Goal: Information Seeking & Learning: Learn about a topic

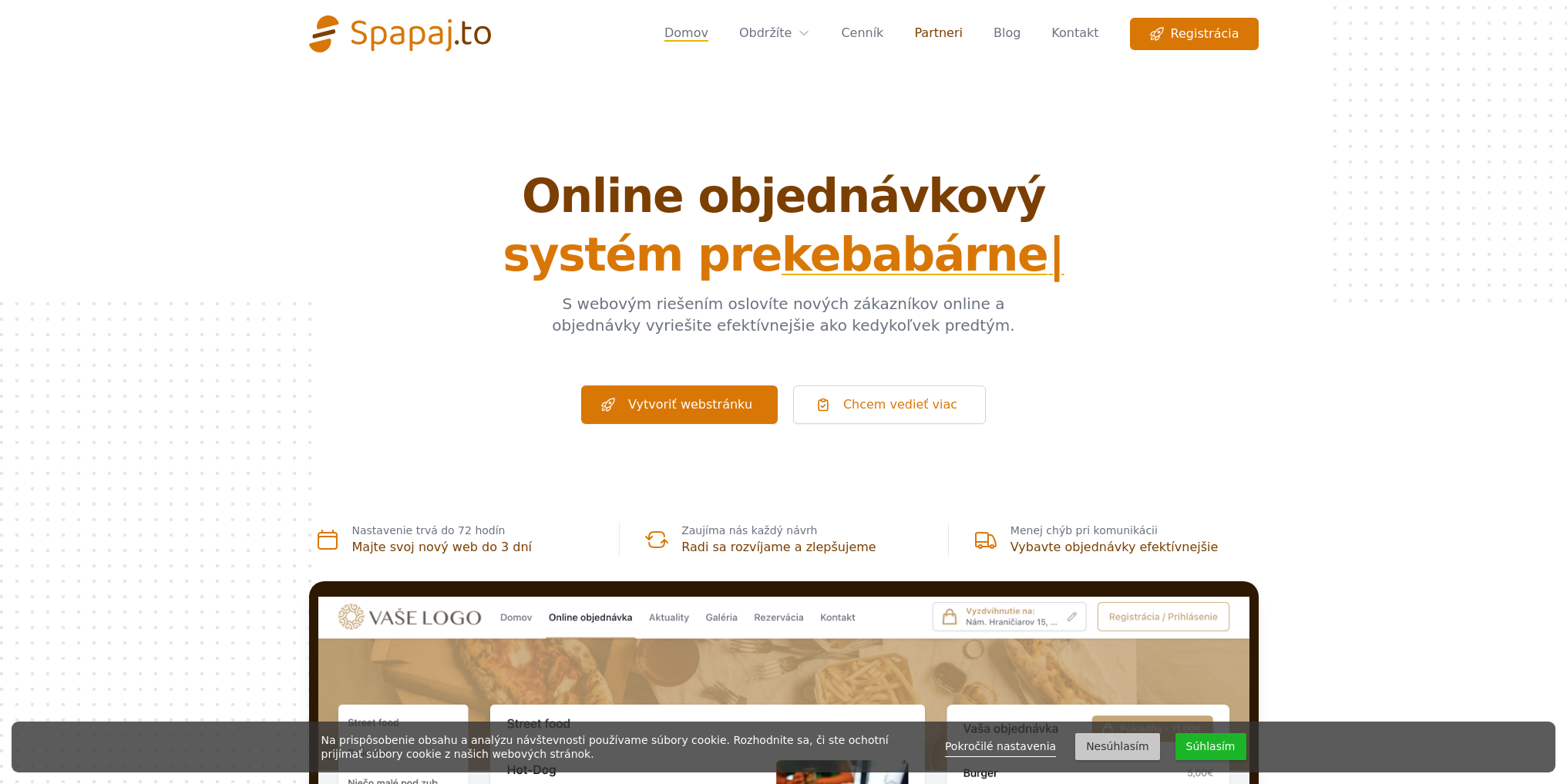
click at [961, 35] on link "Partneri" at bounding box center [938, 33] width 49 height 32
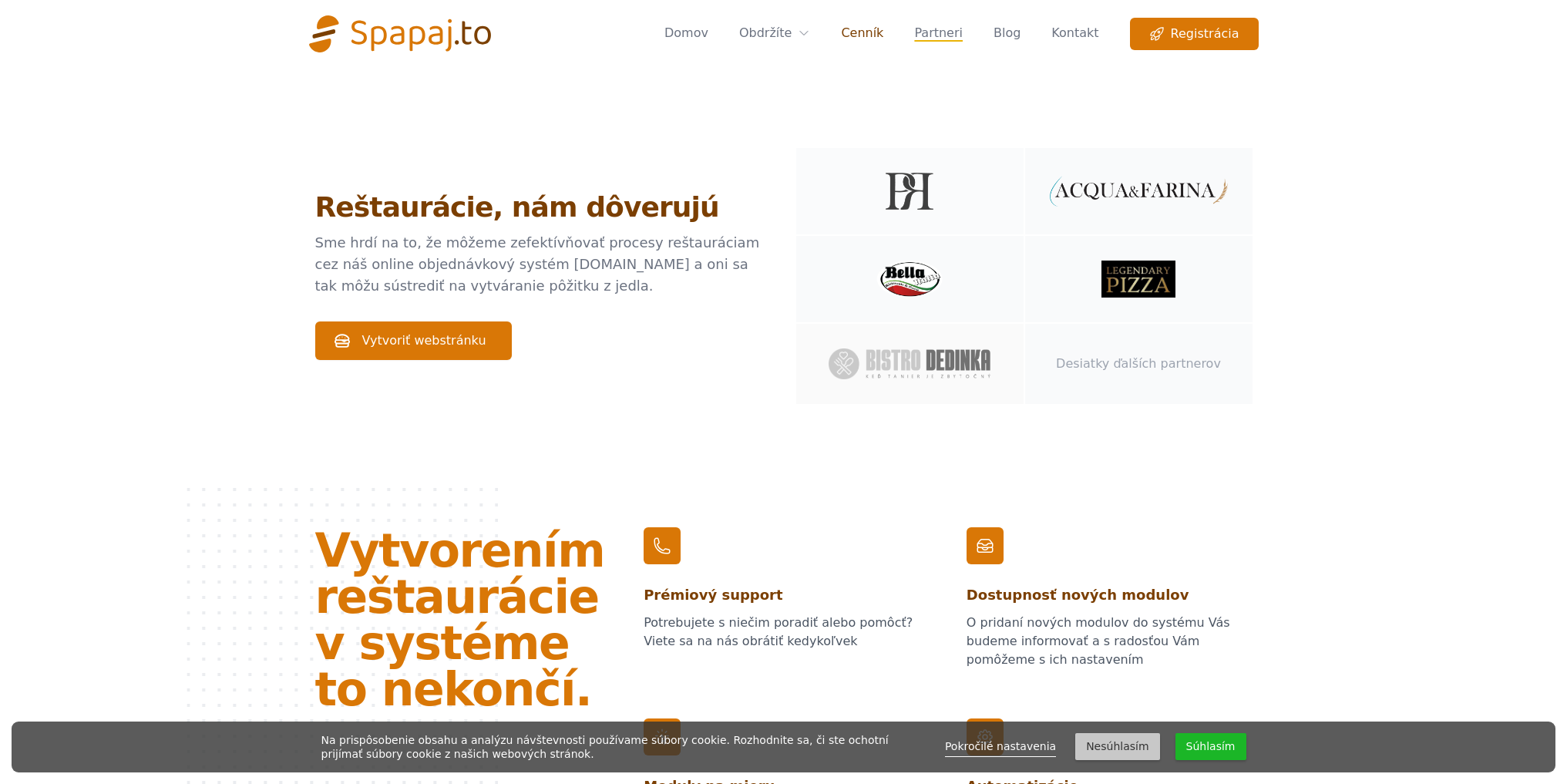
click at [884, 35] on link "Cenník" at bounding box center [862, 33] width 43 height 32
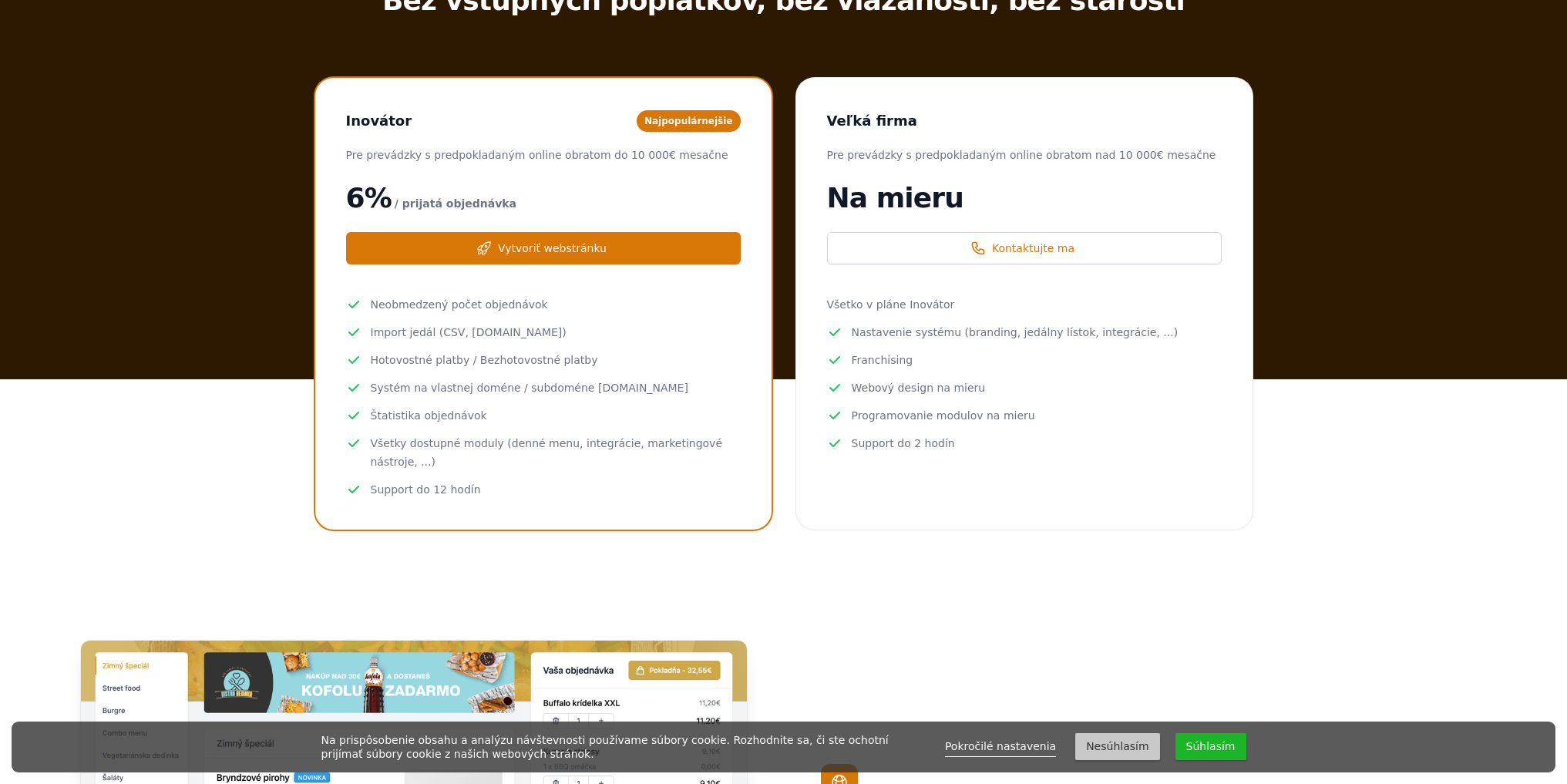
scroll to position [232, 0]
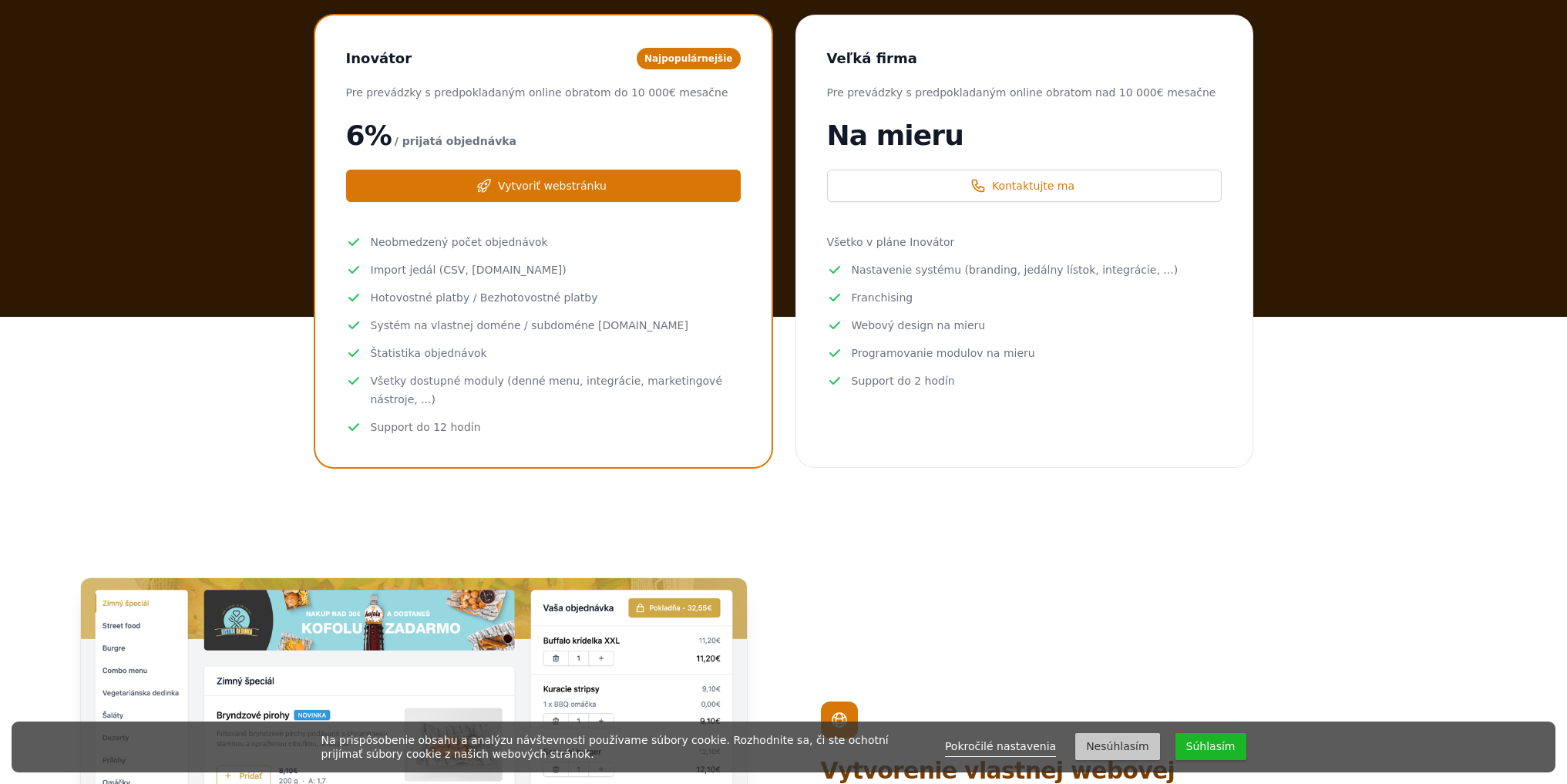
click at [1229, 739] on button "Súhlasím" at bounding box center [1211, 746] width 71 height 27
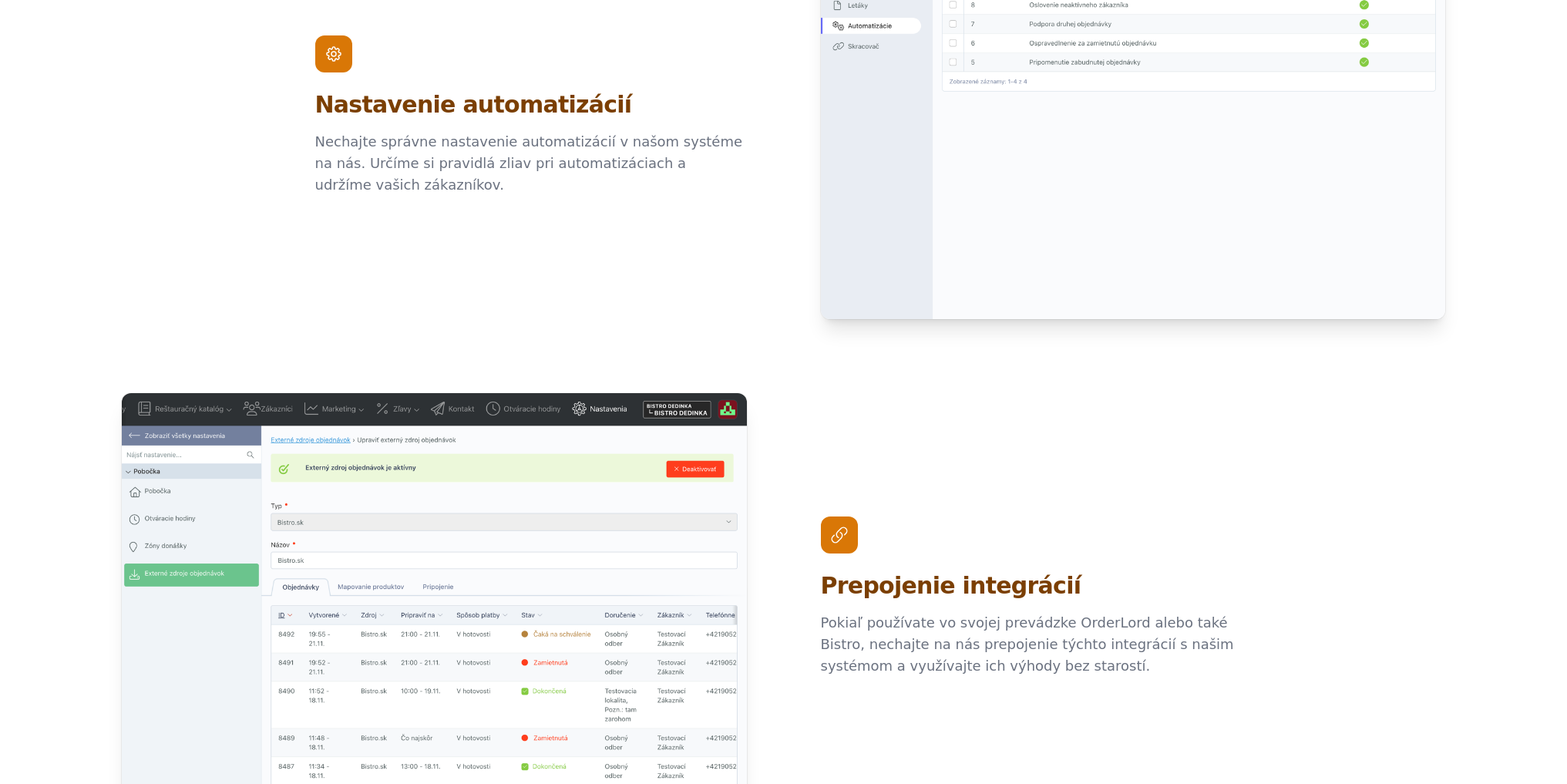
scroll to position [2259, 0]
